Goal: Information Seeking & Learning: Learn about a topic

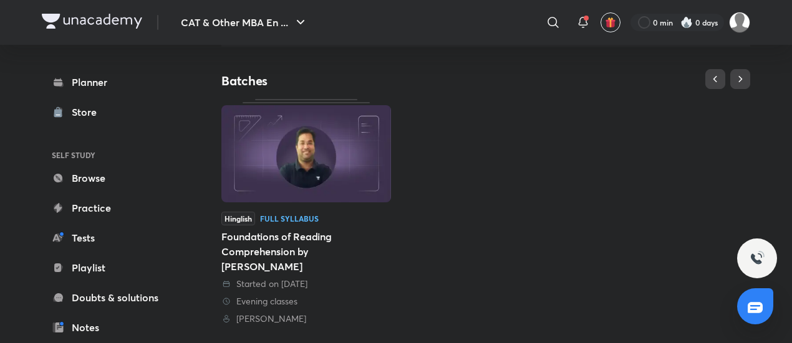
scroll to position [312, 0]
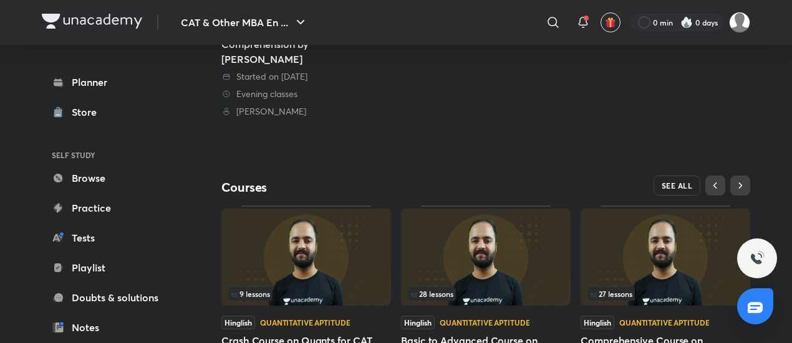
click at [677, 176] on button "SEE ALL" at bounding box center [676, 186] width 47 height 20
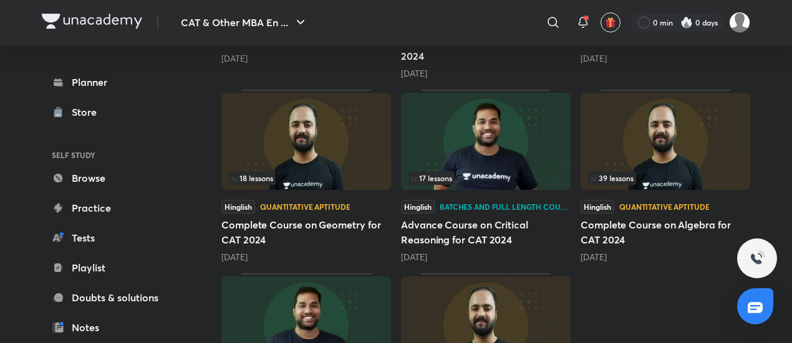
scroll to position [285, 0]
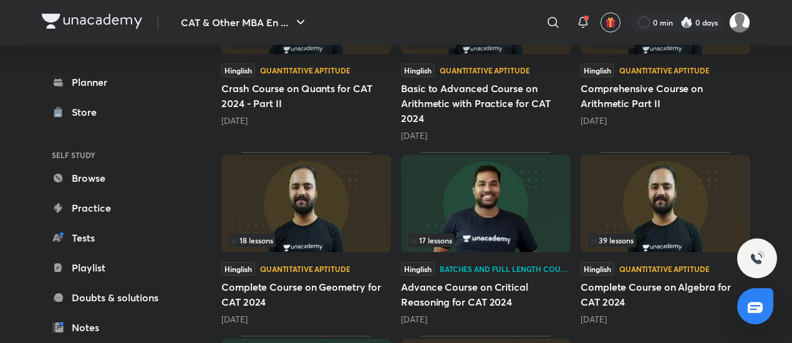
click at [505, 191] on img at bounding box center [486, 203] width 170 height 97
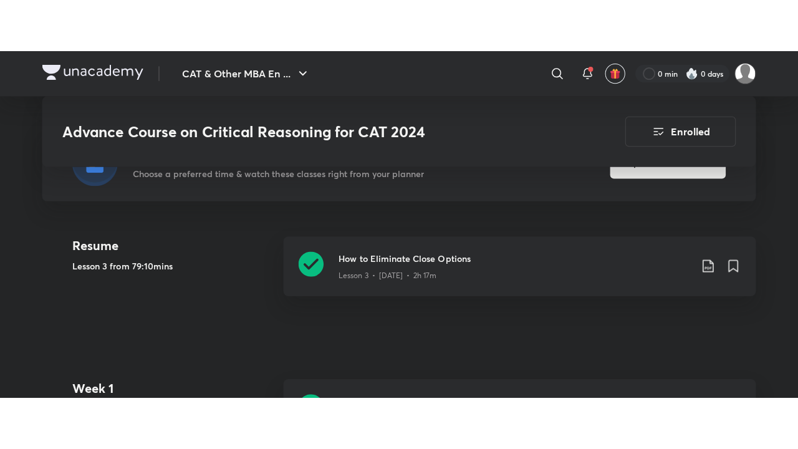
scroll to position [312, 0]
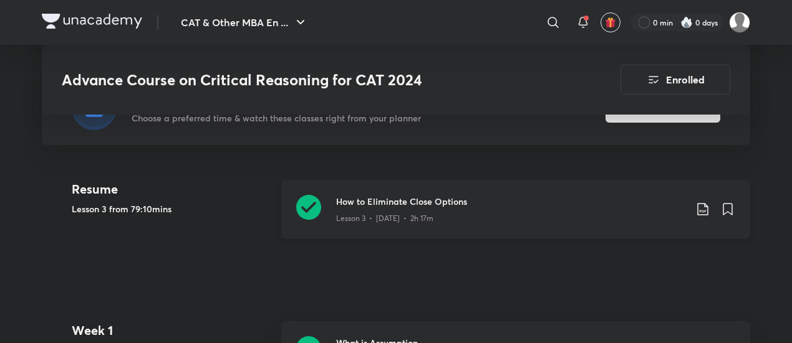
click at [317, 199] on icon at bounding box center [308, 207] width 25 height 25
